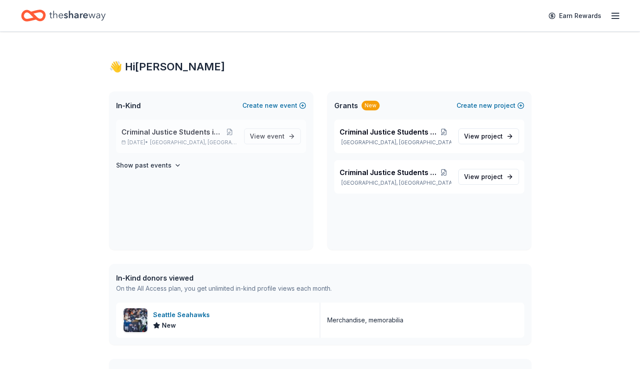
click at [158, 135] on span "Criminal Justice Students in Action" at bounding box center [171, 132] width 101 height 11
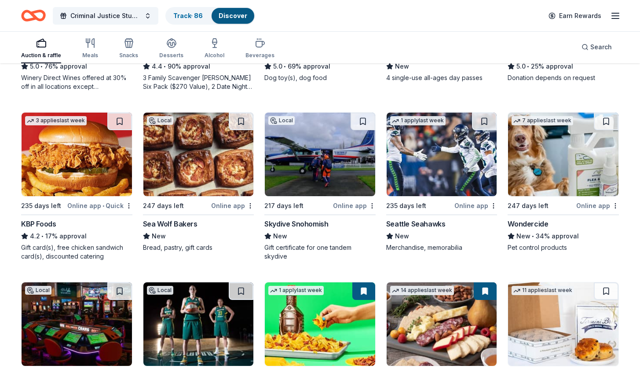
scroll to position [390, 0]
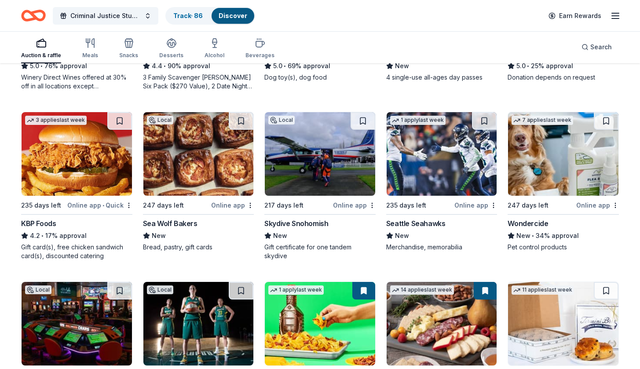
click at [415, 154] on img at bounding box center [442, 154] width 110 height 84
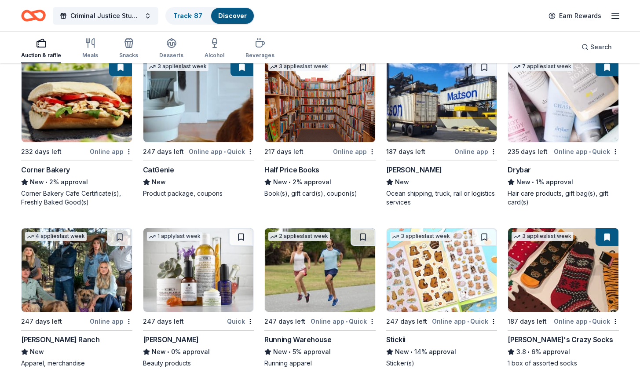
scroll to position [2534, 0]
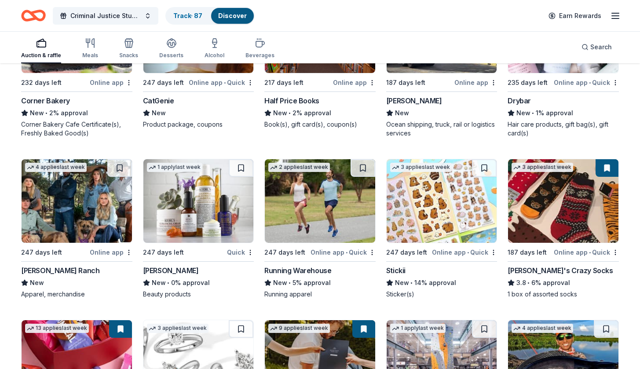
click at [606, 169] on button at bounding box center [607, 168] width 23 height 18
click at [605, 169] on button at bounding box center [607, 168] width 23 height 18
click at [228, 14] on link "Discover" at bounding box center [232, 15] width 29 height 7
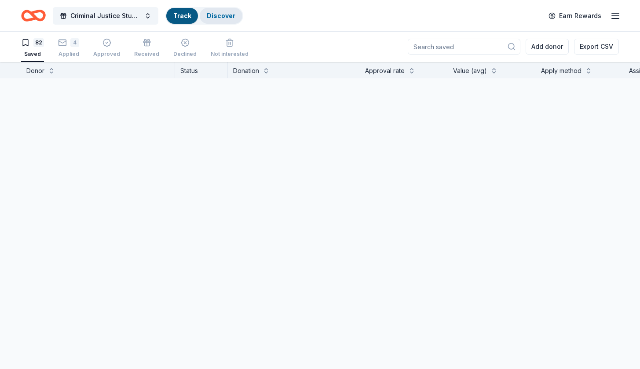
scroll to position [0, 0]
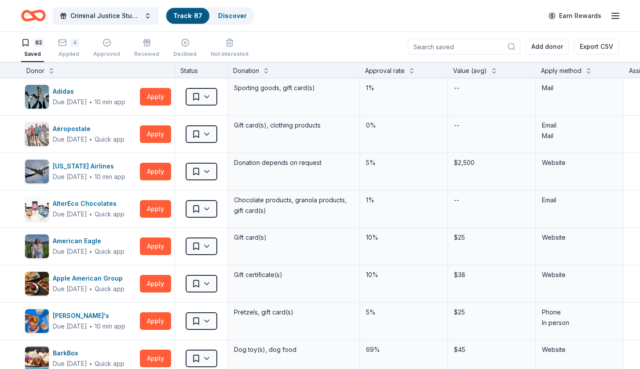
scroll to position [2534, 0]
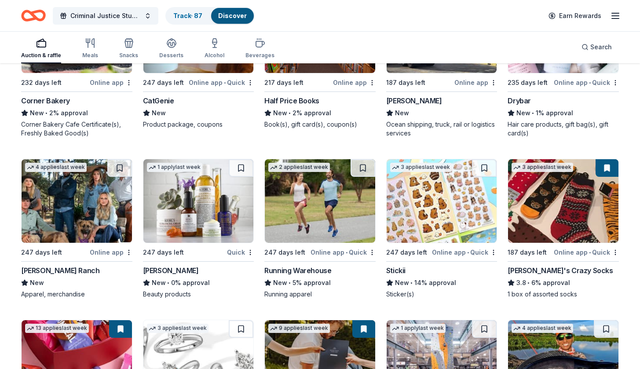
click at [605, 169] on button at bounding box center [607, 168] width 23 height 18
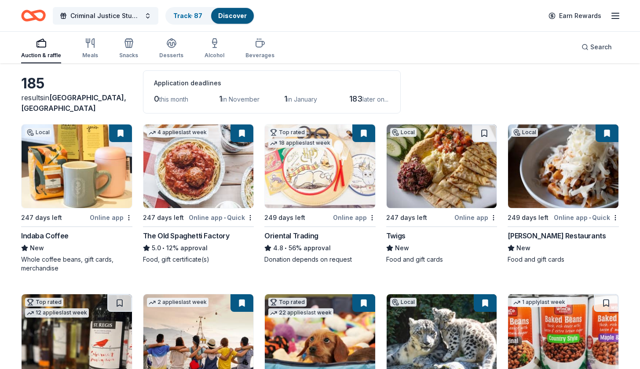
scroll to position [0, 0]
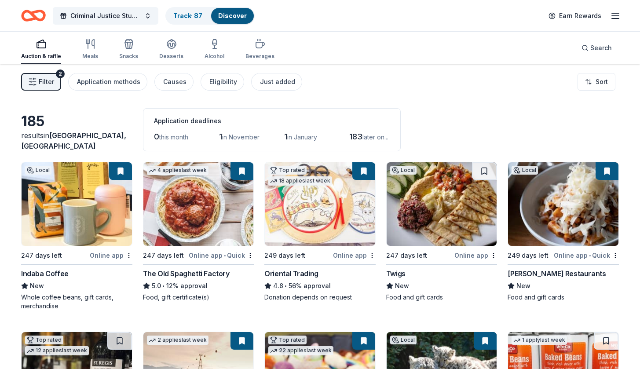
click at [303, 210] on img at bounding box center [320, 204] width 110 height 84
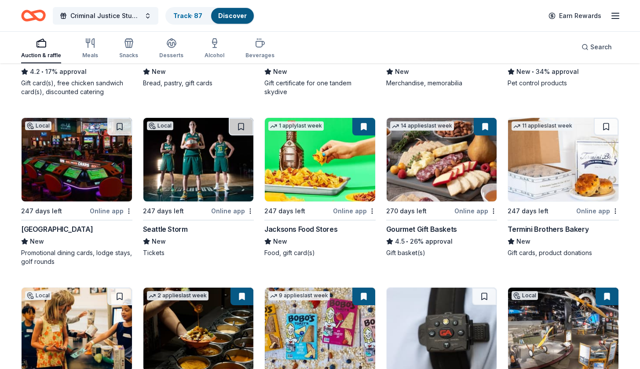
scroll to position [547, 0]
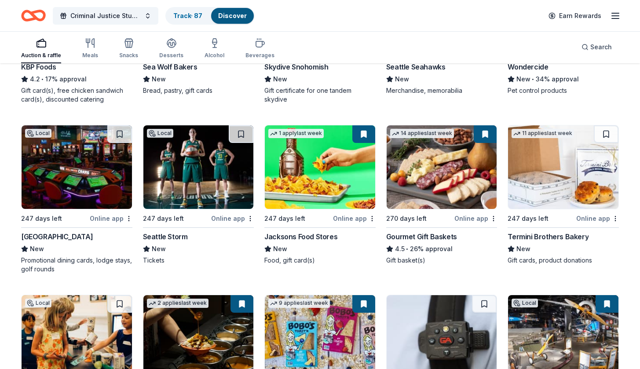
click at [195, 164] on img at bounding box center [198, 167] width 110 height 84
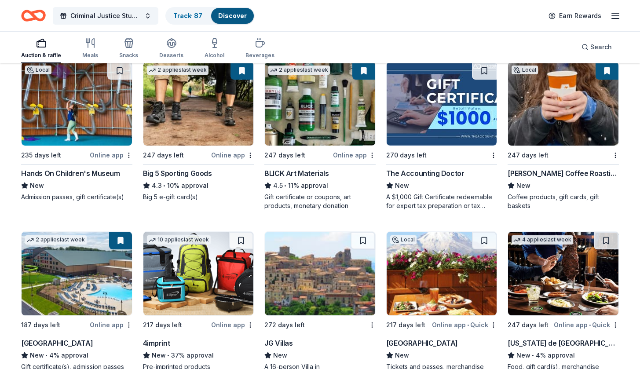
scroll to position [1412, 0]
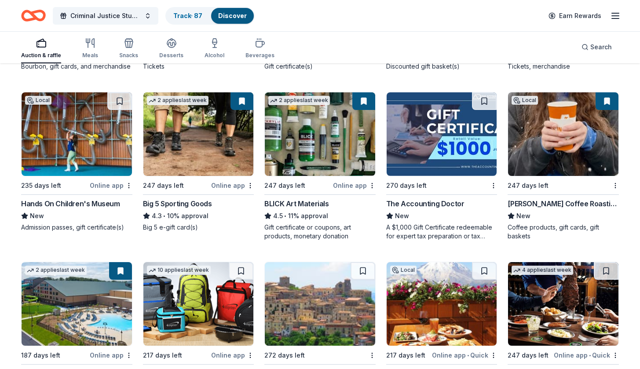
click at [421, 153] on img at bounding box center [442, 134] width 110 height 84
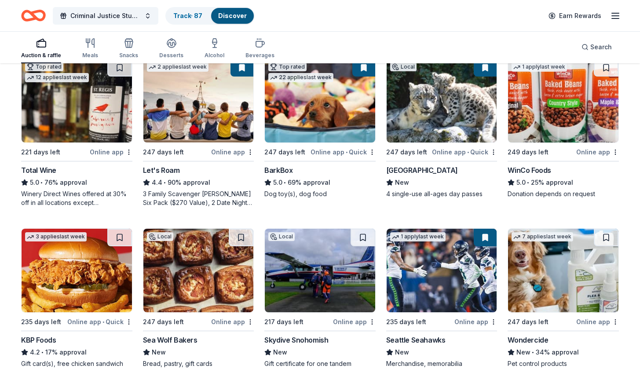
scroll to position [0, 0]
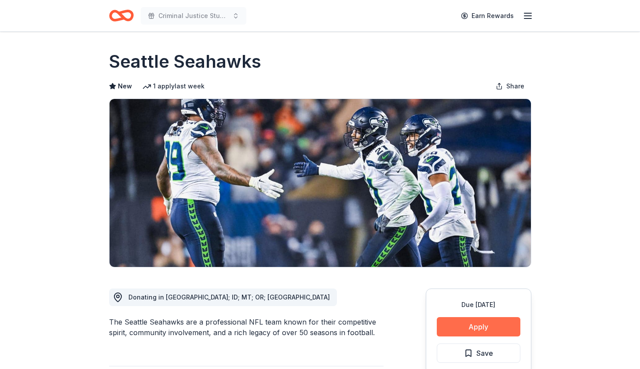
click at [475, 327] on button "Apply" at bounding box center [479, 326] width 84 height 19
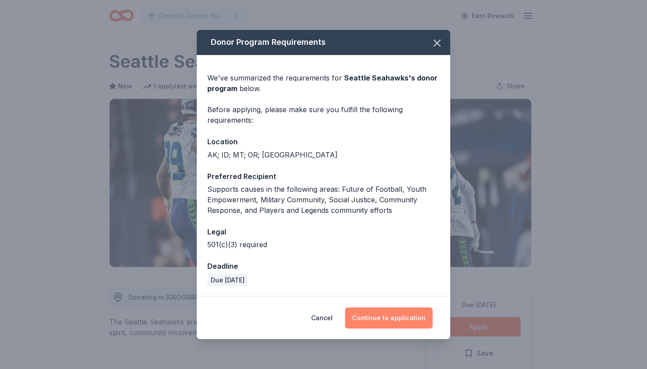
click at [390, 316] on button "Continue to application" at bounding box center [389, 318] width 88 height 21
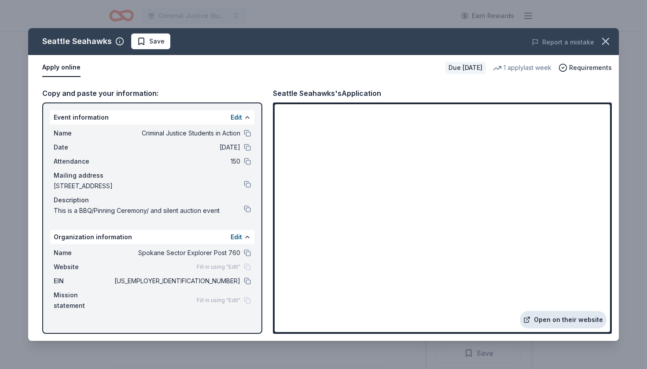
click at [548, 320] on link "Open on their website" at bounding box center [563, 320] width 87 height 18
click at [604, 44] on icon "button" at bounding box center [606, 41] width 12 height 12
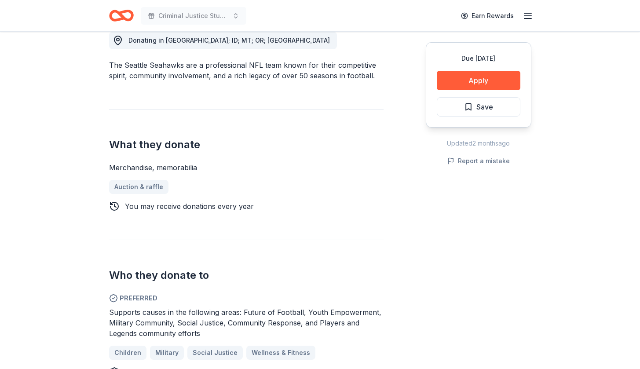
scroll to position [260, 0]
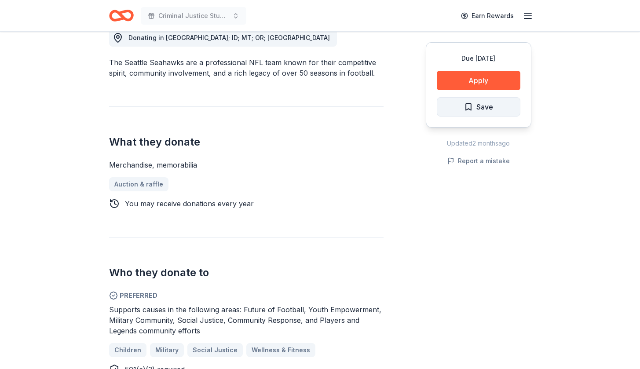
click at [473, 107] on span "Save" at bounding box center [478, 106] width 29 height 11
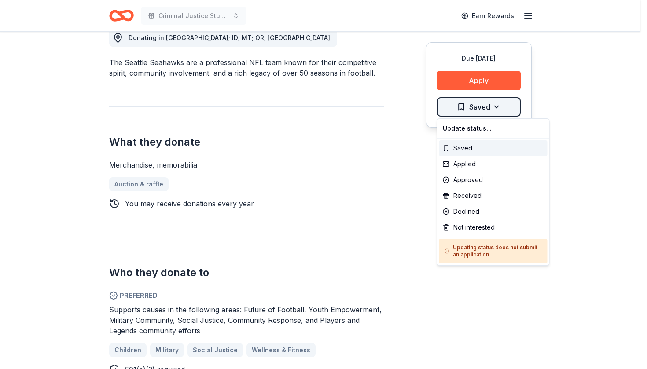
click at [464, 166] on div "Applied" at bounding box center [493, 164] width 108 height 16
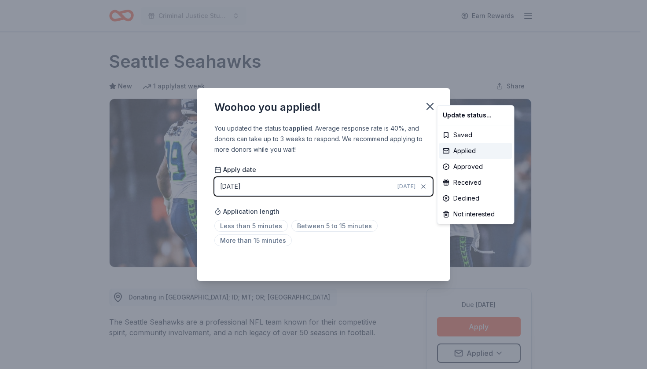
click at [430, 106] on html "Criminal Justice Students in Action Earn Rewards Due in 235 days Share Seattle …" at bounding box center [323, 184] width 647 height 369
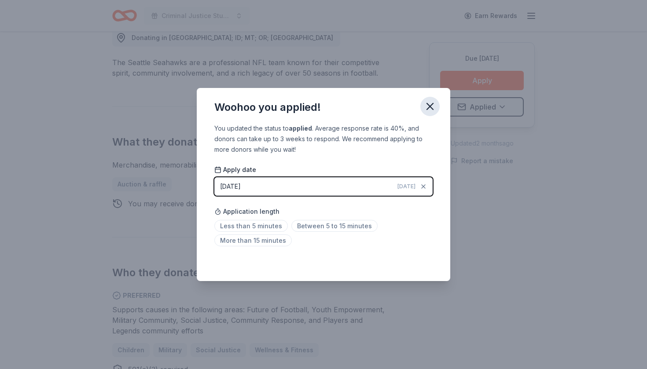
click at [428, 102] on icon "button" at bounding box center [430, 106] width 12 height 12
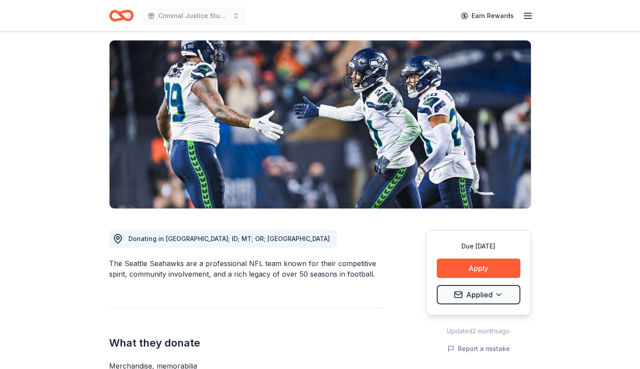
scroll to position [51, 0]
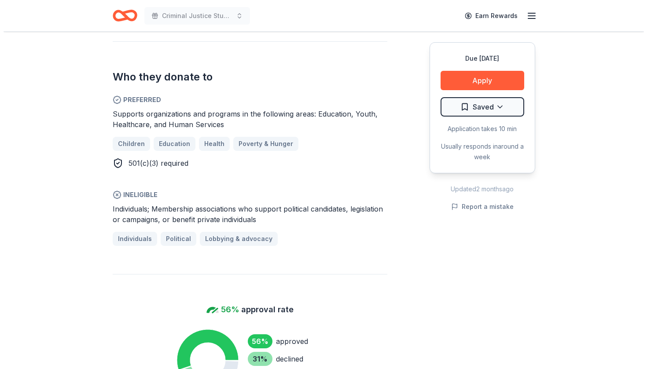
scroll to position [376, 0]
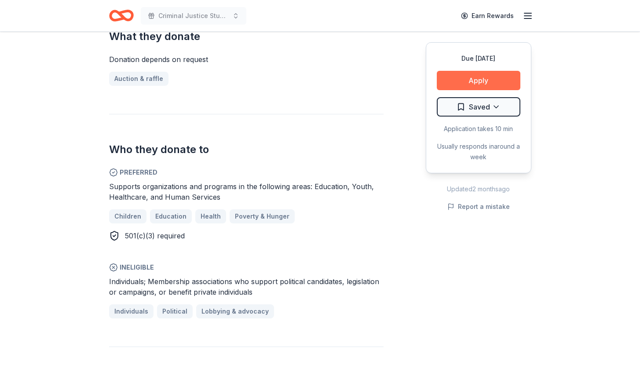
click at [490, 78] on button "Apply" at bounding box center [479, 80] width 84 height 19
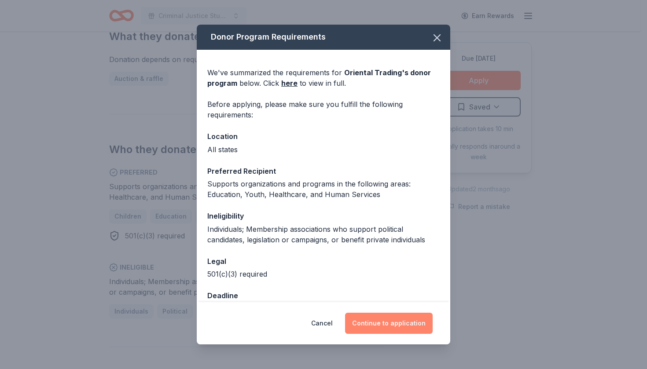
click at [385, 325] on button "Continue to application" at bounding box center [389, 323] width 88 height 21
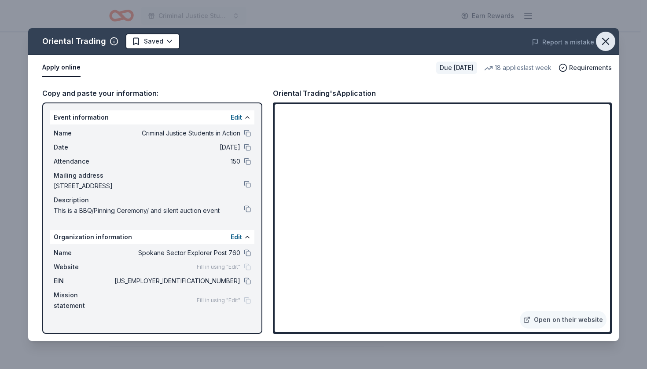
click at [608, 42] on icon "button" at bounding box center [606, 41] width 12 height 12
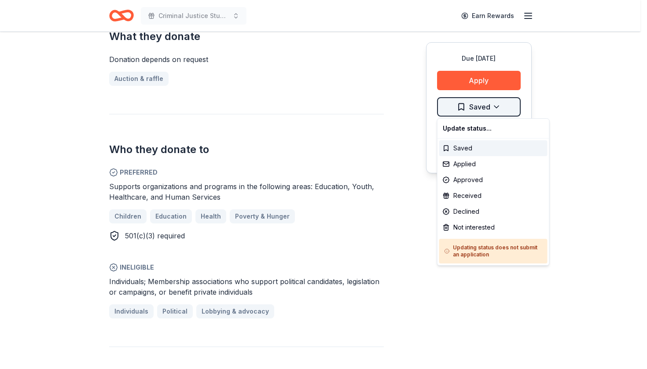
click at [472, 162] on div "Applied" at bounding box center [493, 164] width 108 height 16
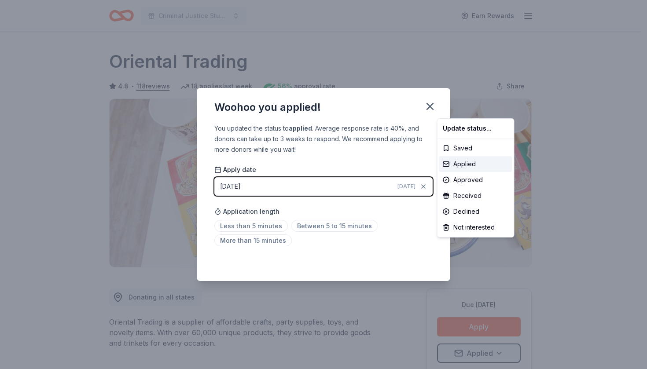
click at [427, 107] on html "Criminal Justice Students in Action Earn Rewards Due in 249 days Share Oriental…" at bounding box center [323, 184] width 647 height 369
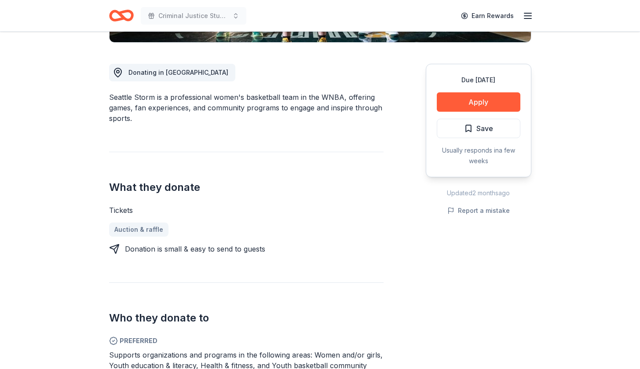
scroll to position [244, 0]
